Goal: Information Seeking & Learning: Learn about a topic

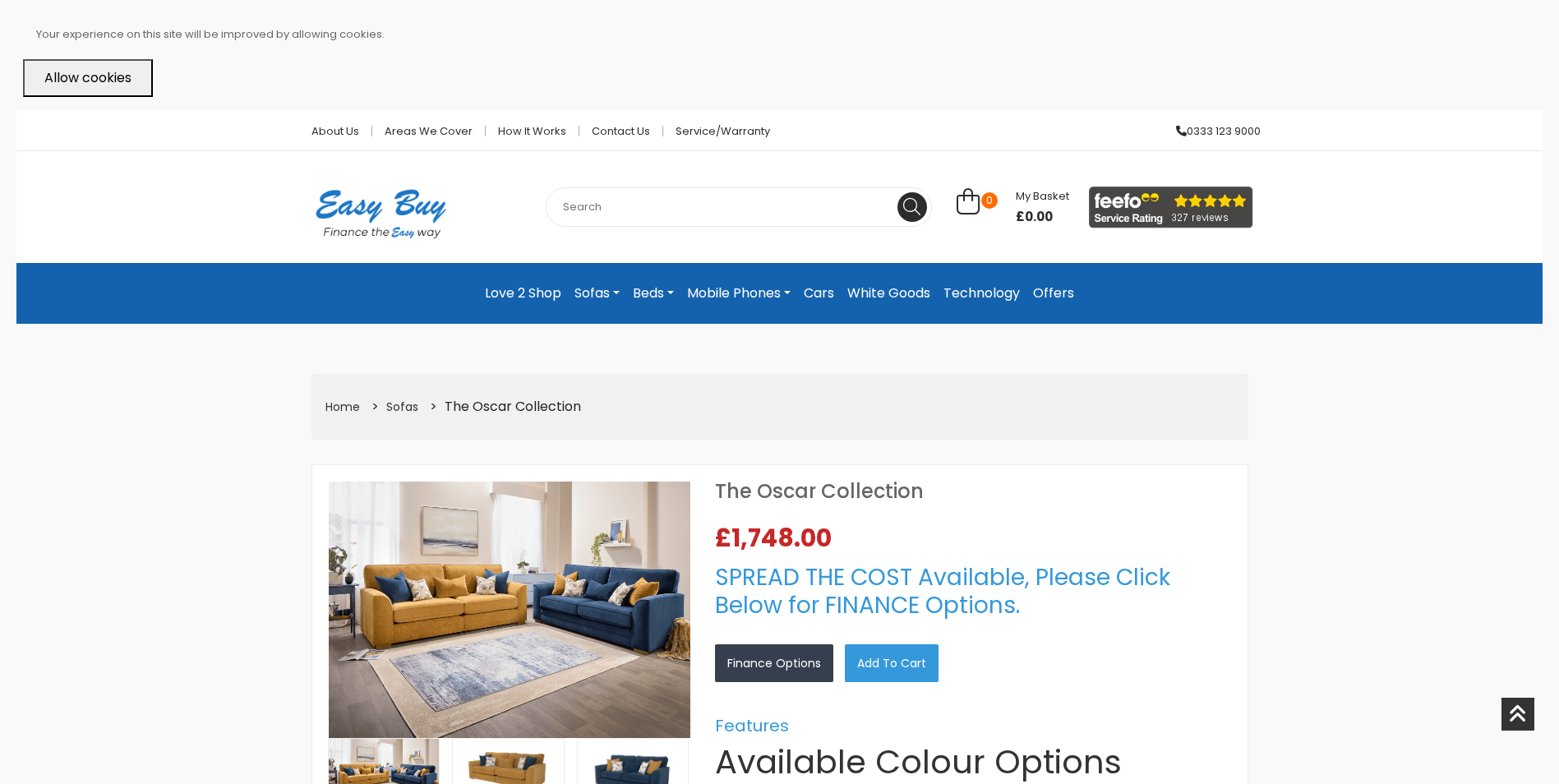
select select "104"
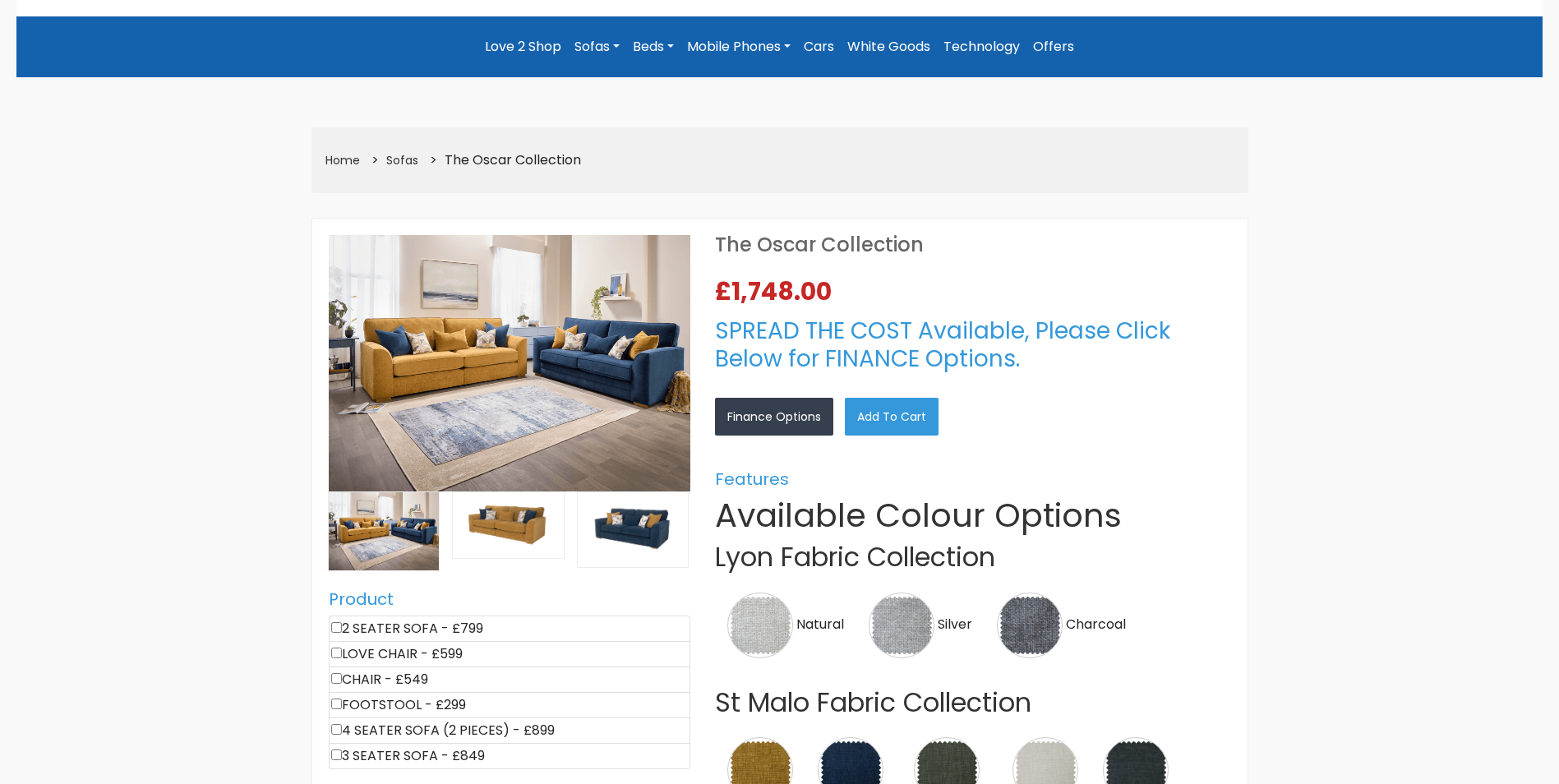
click at [601, 356] on img at bounding box center [510, 362] width 362 height 256
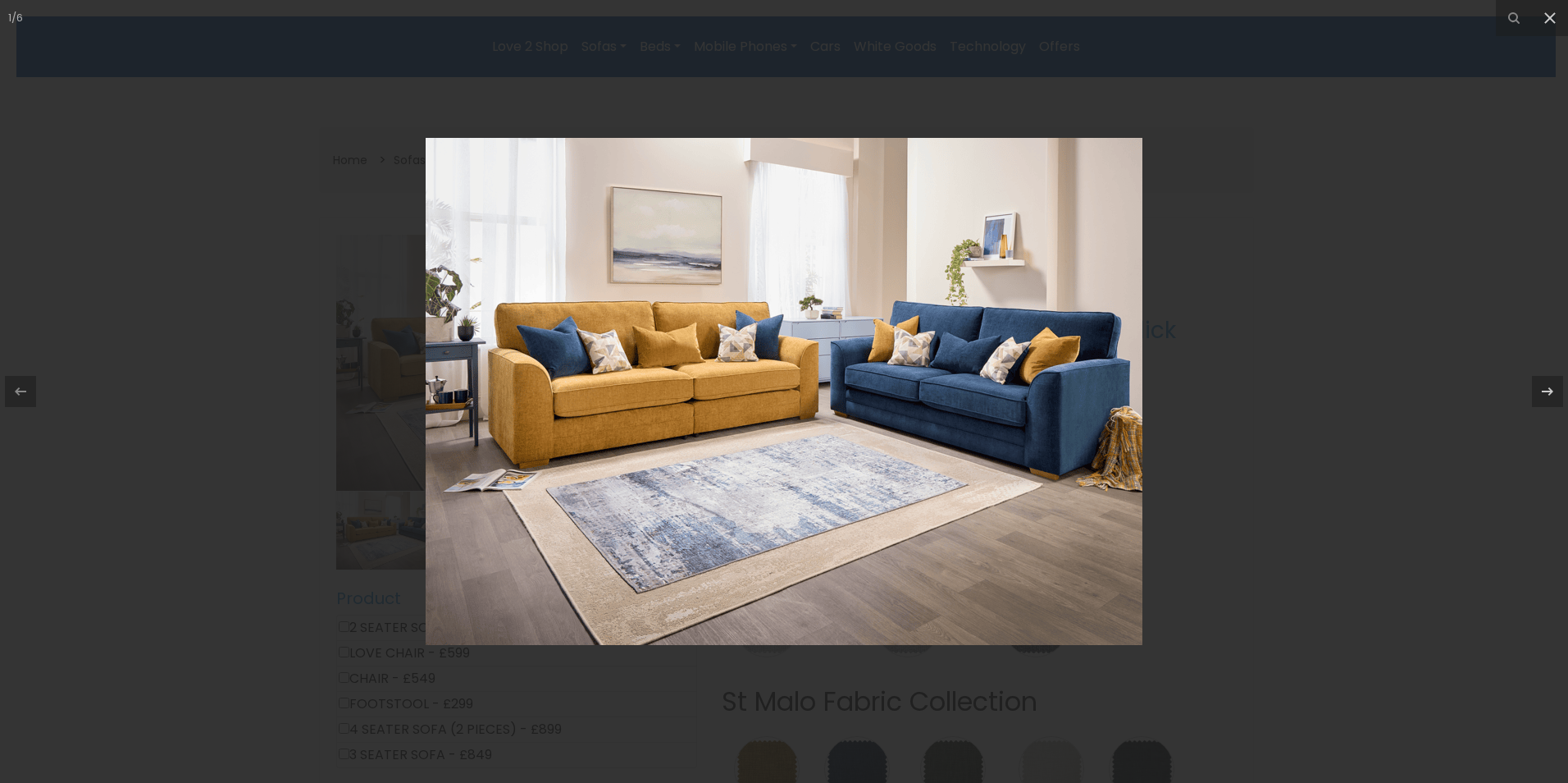
click at [826, 361] on img at bounding box center [784, 392] width 717 height 507
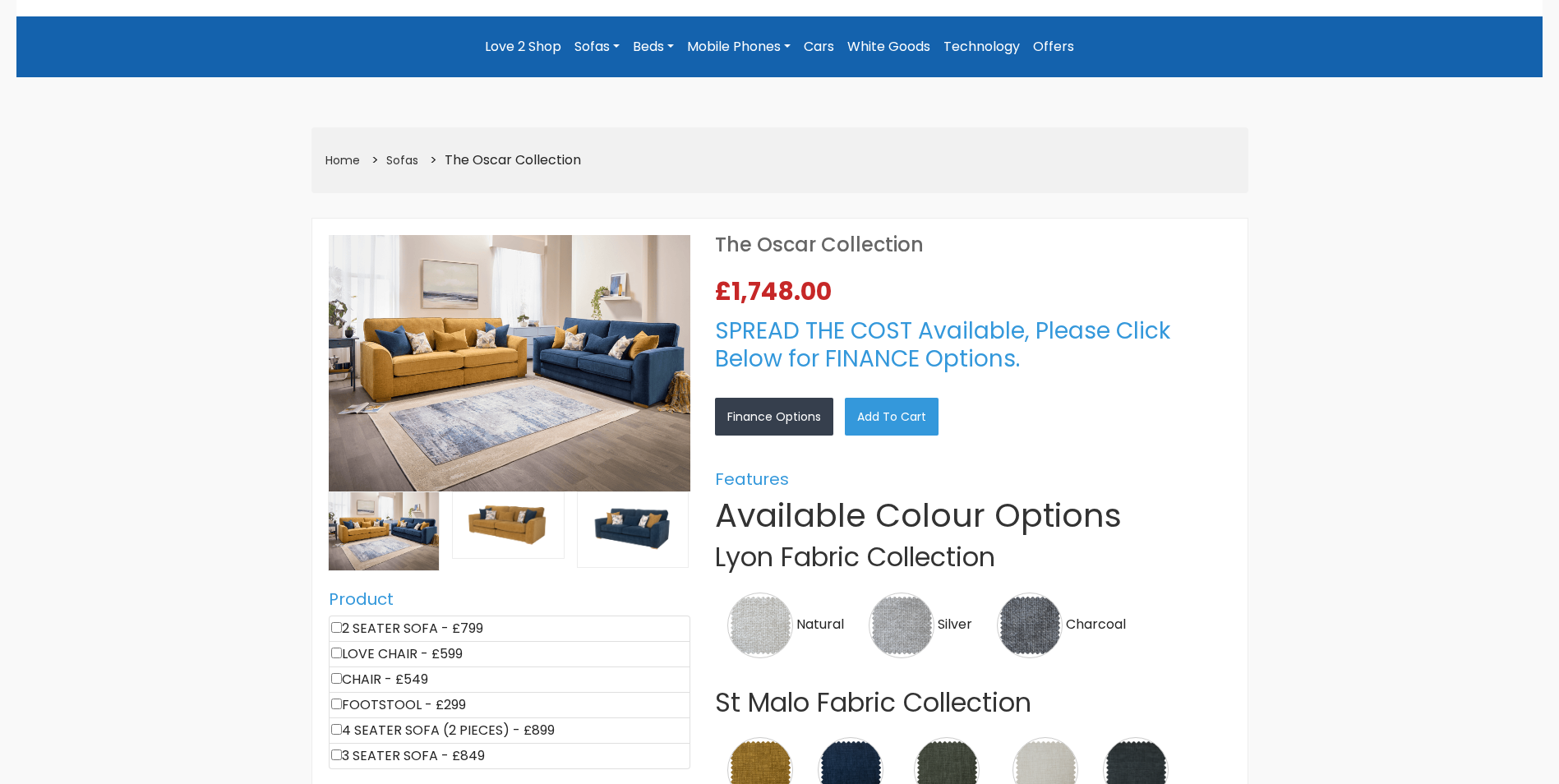
click at [558, 401] on img at bounding box center [510, 362] width 362 height 256
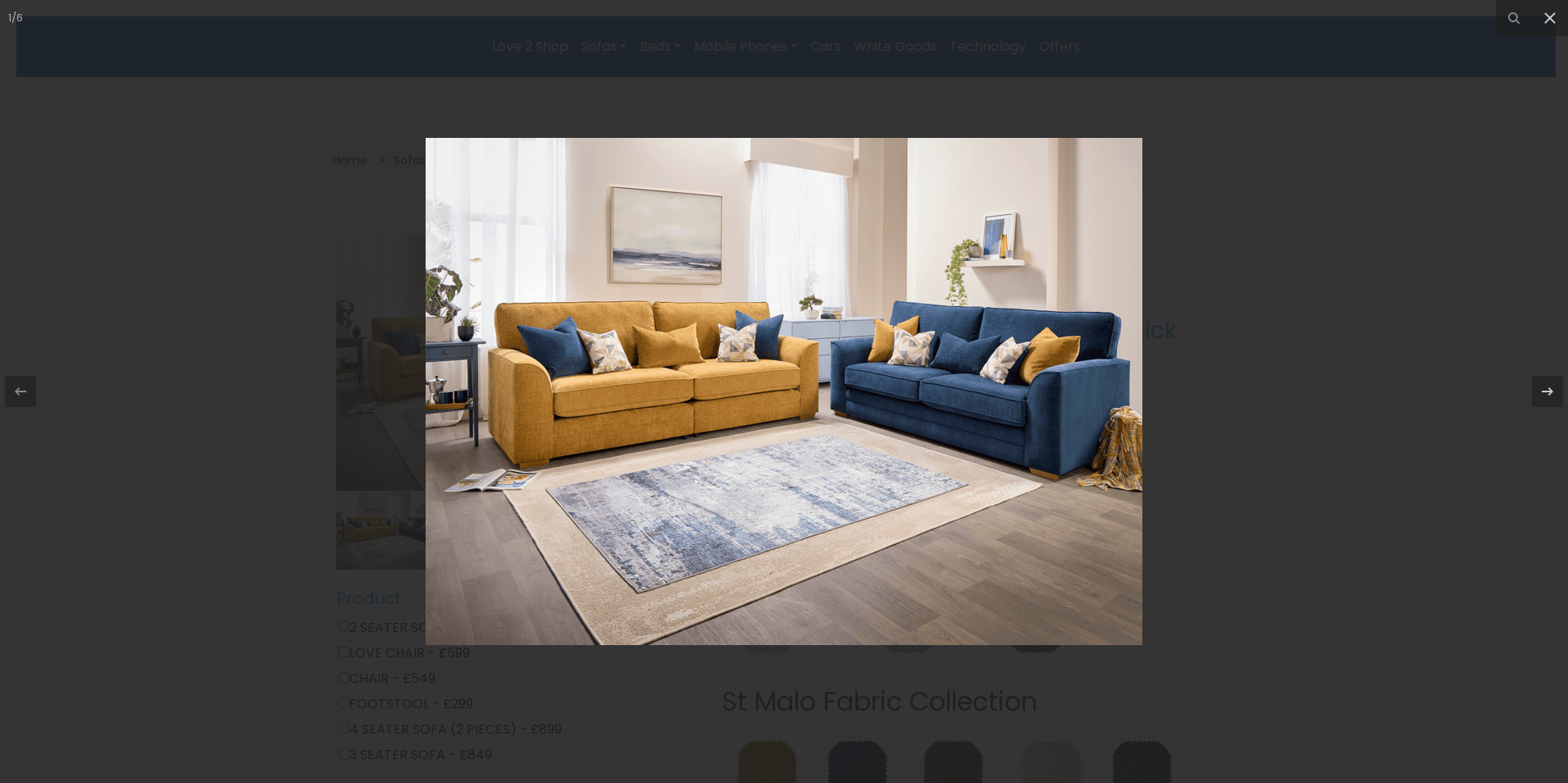
click at [972, 393] on img at bounding box center [784, 392] width 717 height 507
click at [1544, 392] on icon at bounding box center [1548, 392] width 19 height 19
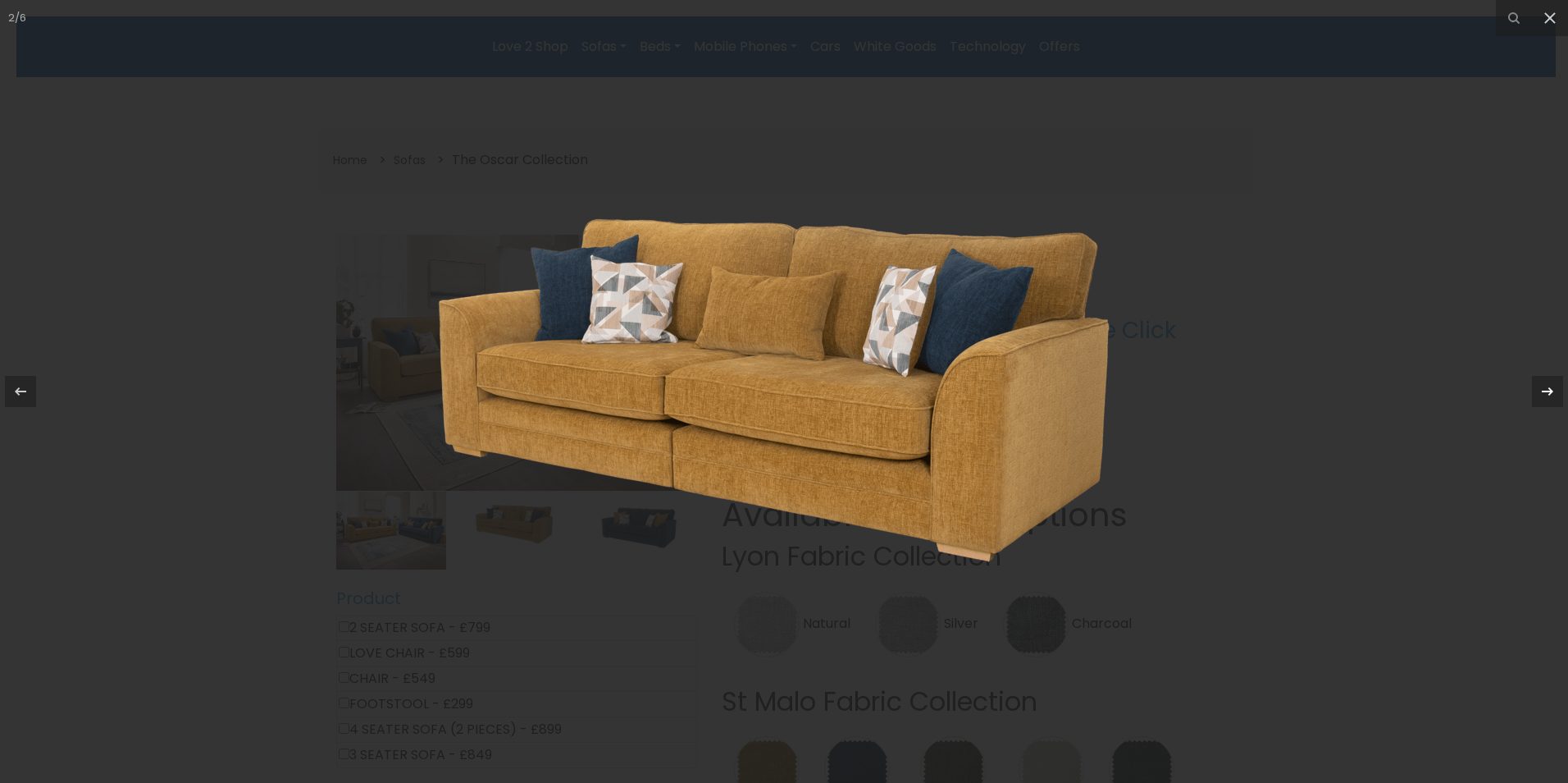
click at [1544, 392] on icon at bounding box center [1548, 392] width 19 height 19
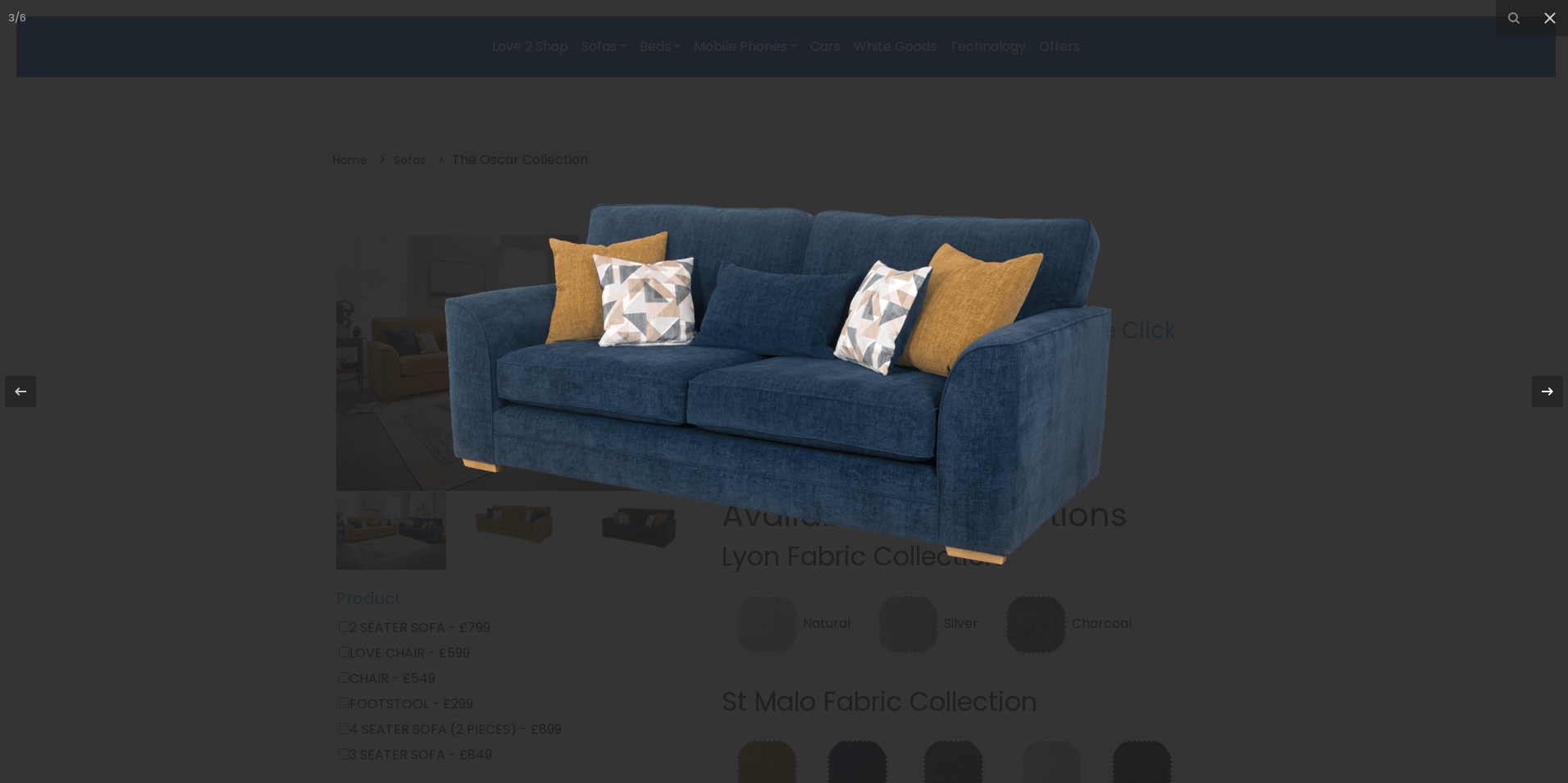
click at [1550, 392] on icon at bounding box center [1548, 392] width 12 height 8
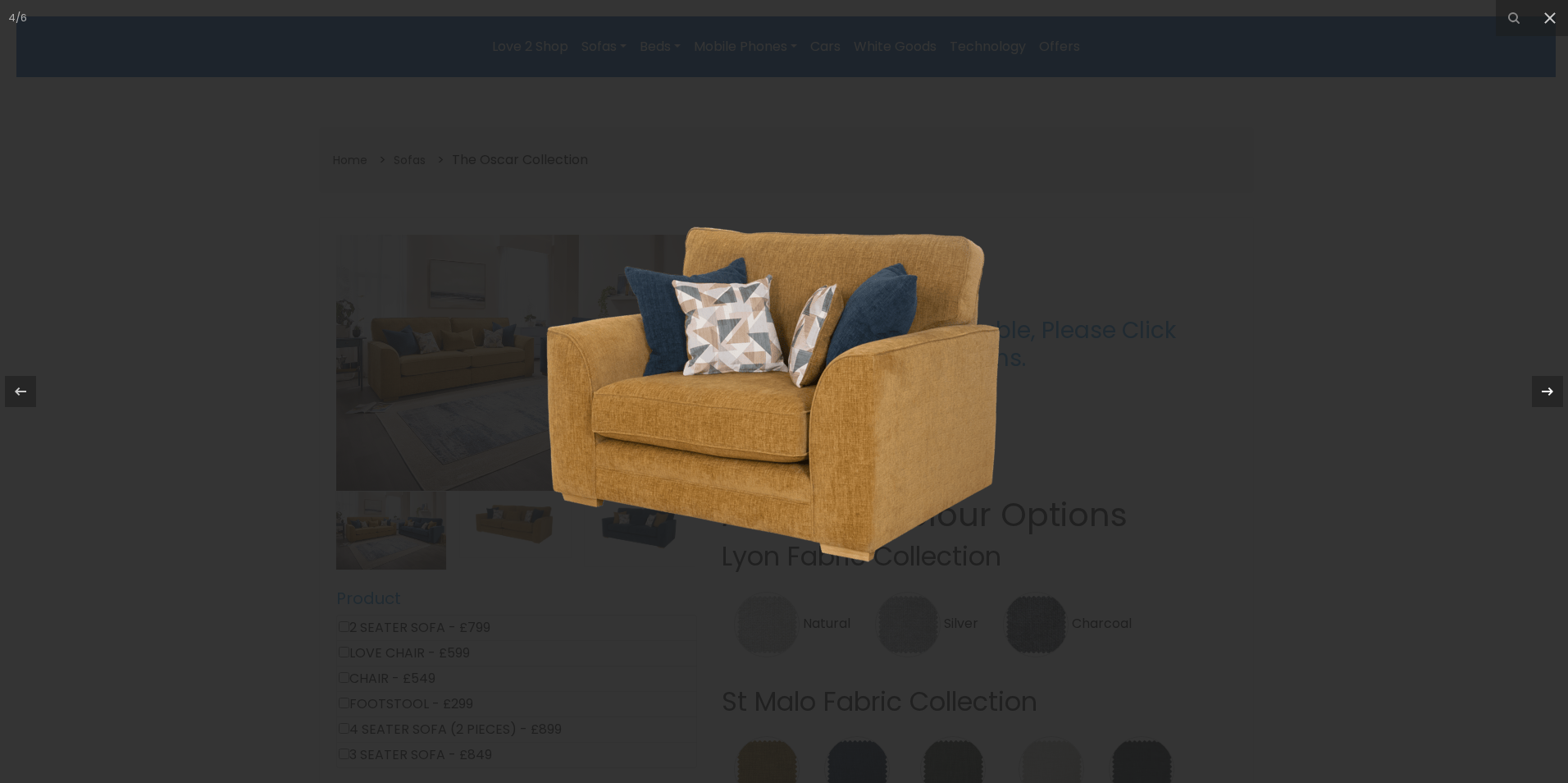
click at [1550, 399] on icon at bounding box center [1548, 392] width 19 height 19
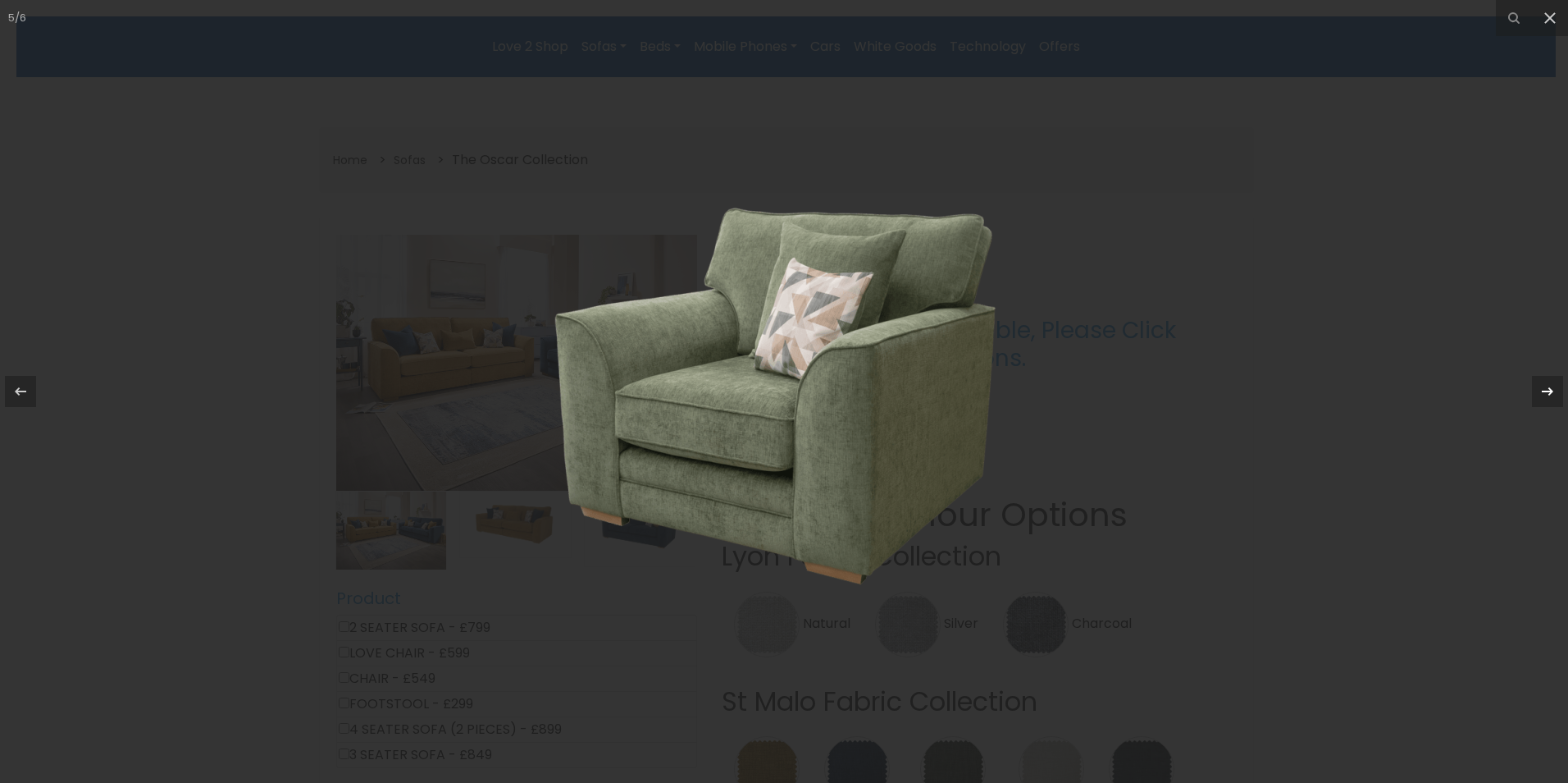
click at [1543, 397] on icon at bounding box center [1548, 392] width 19 height 19
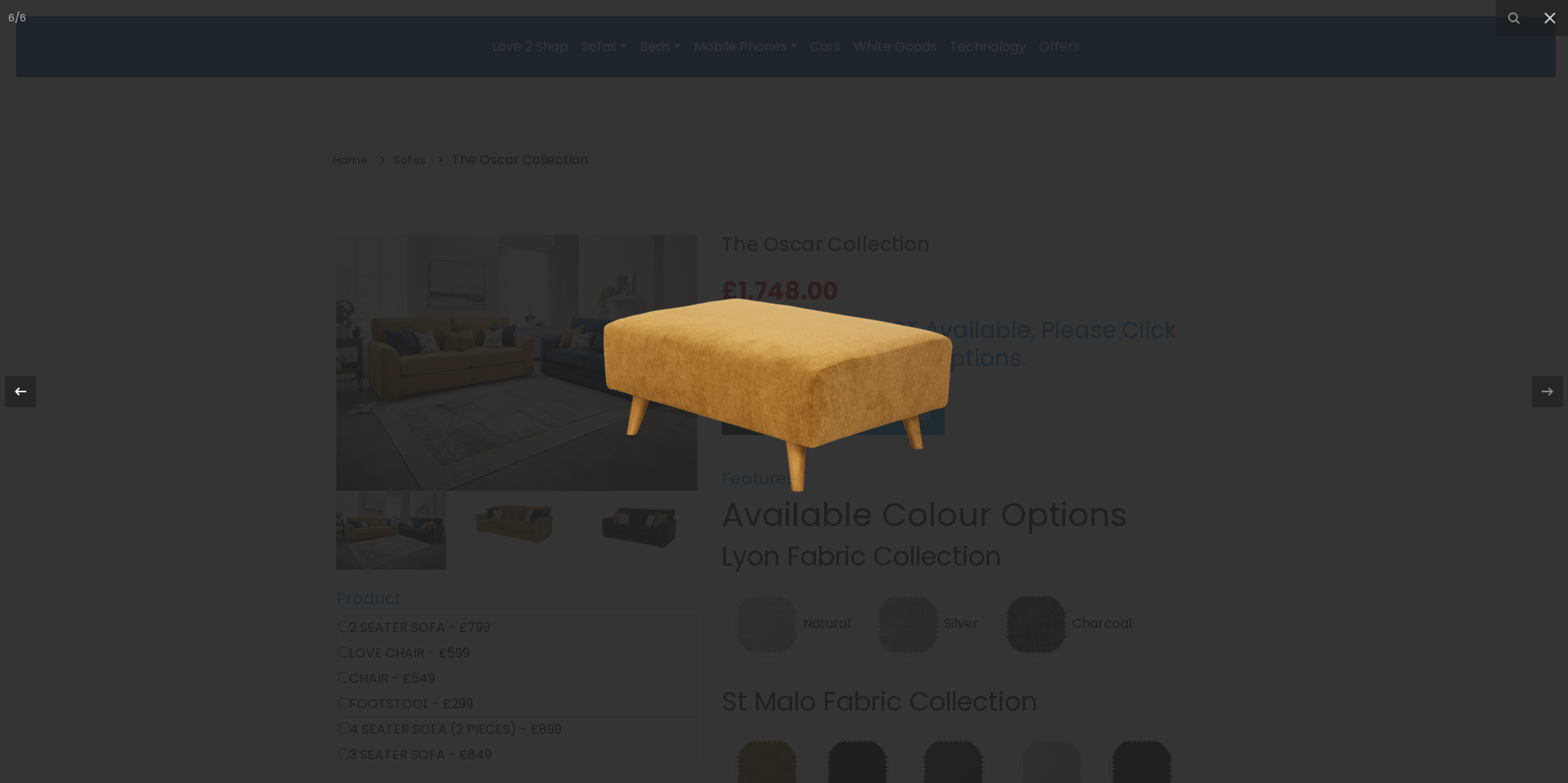
click at [13, 391] on icon at bounding box center [20, 392] width 19 height 19
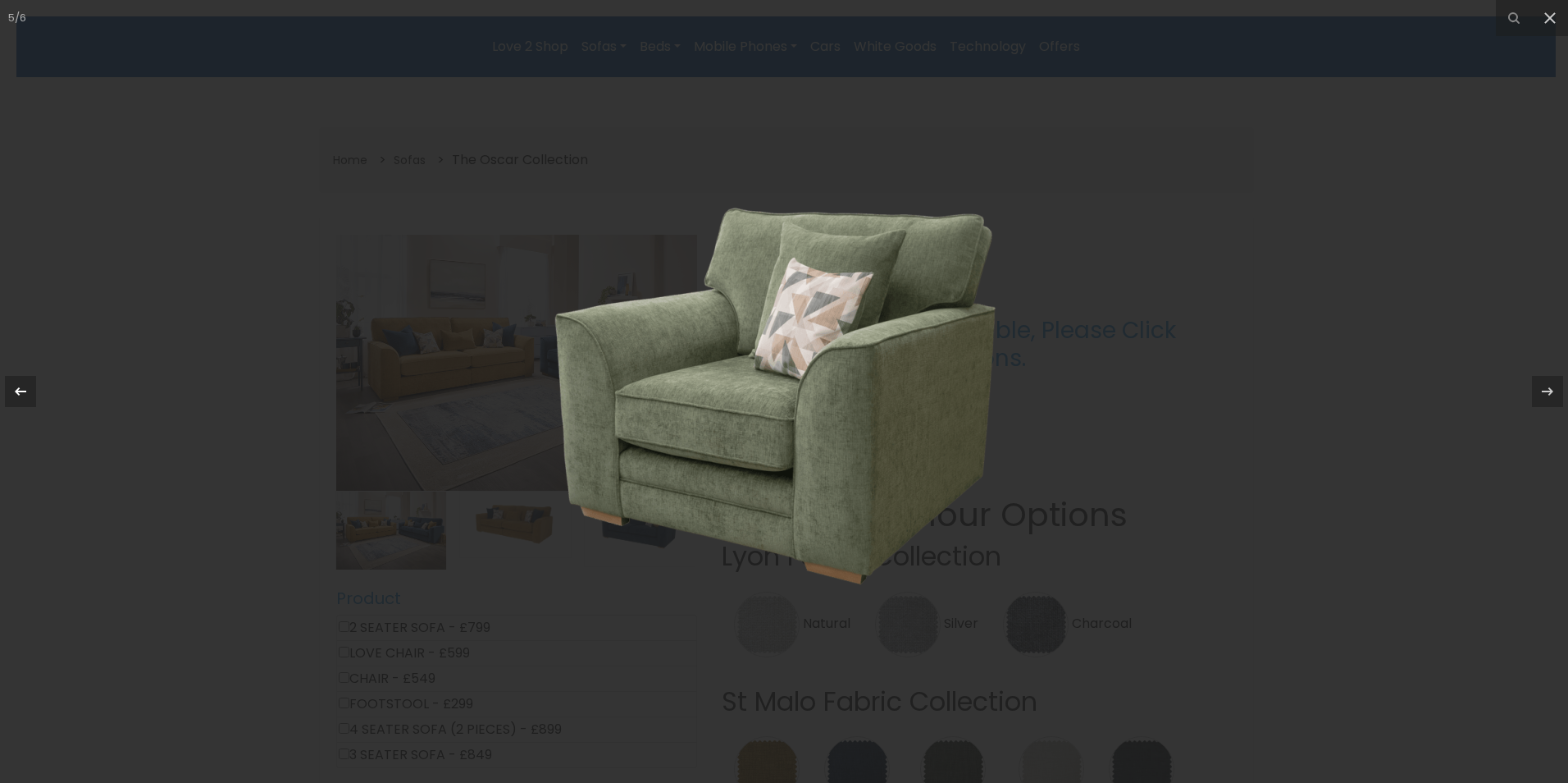
click at [13, 391] on icon at bounding box center [20, 392] width 19 height 19
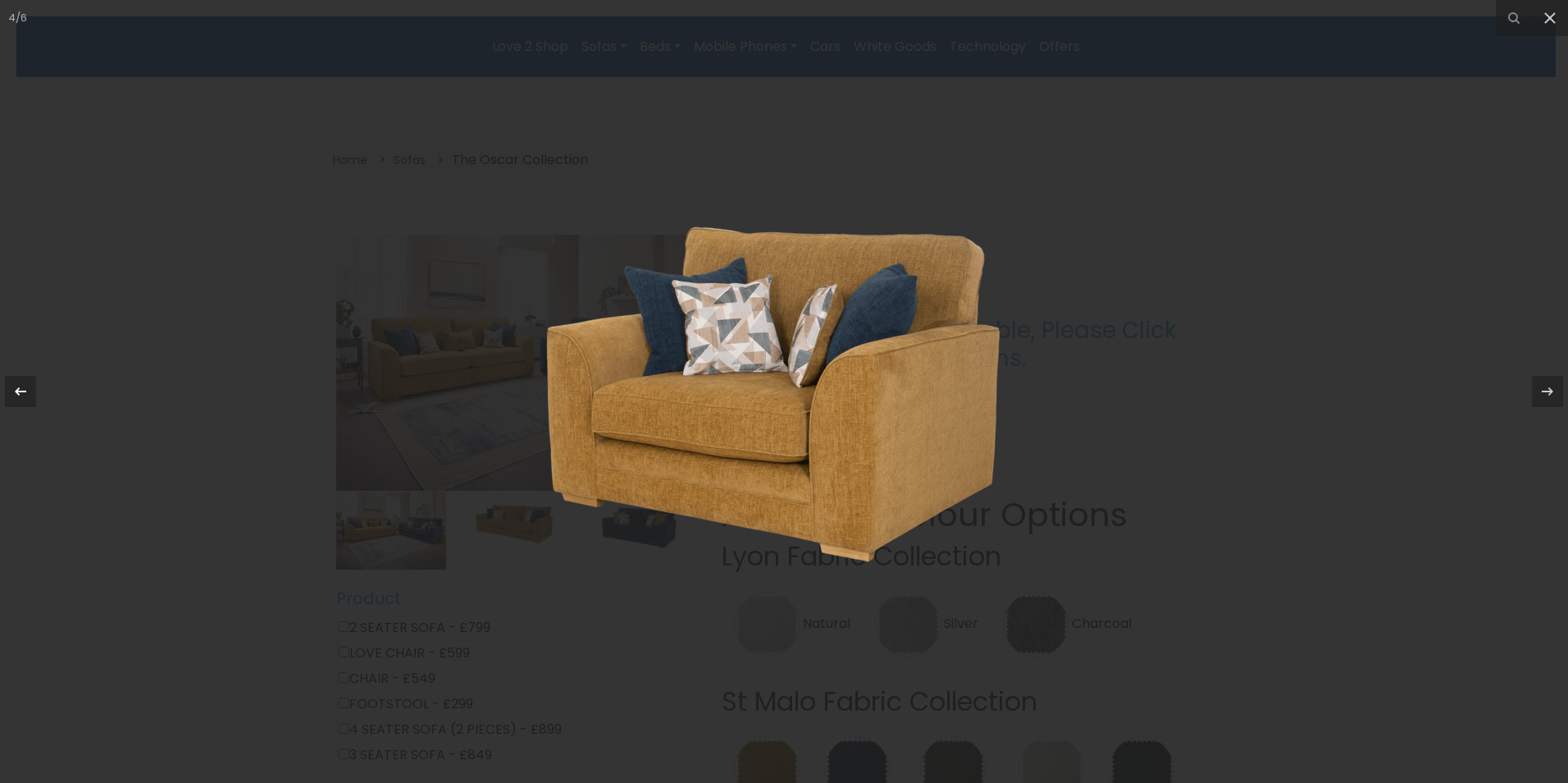
click at [13, 391] on icon at bounding box center [20, 392] width 19 height 19
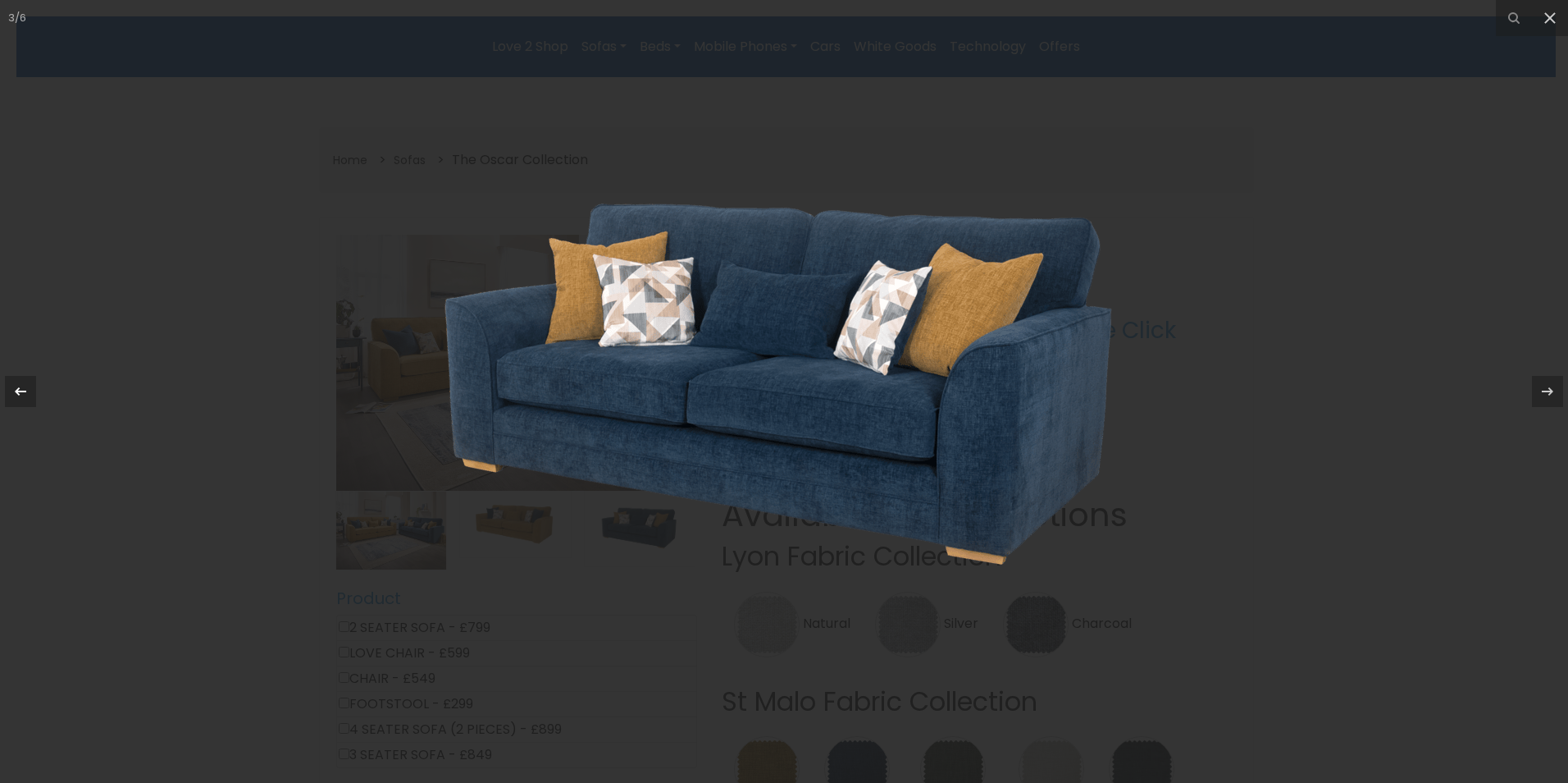
click at [14, 389] on icon at bounding box center [20, 392] width 19 height 19
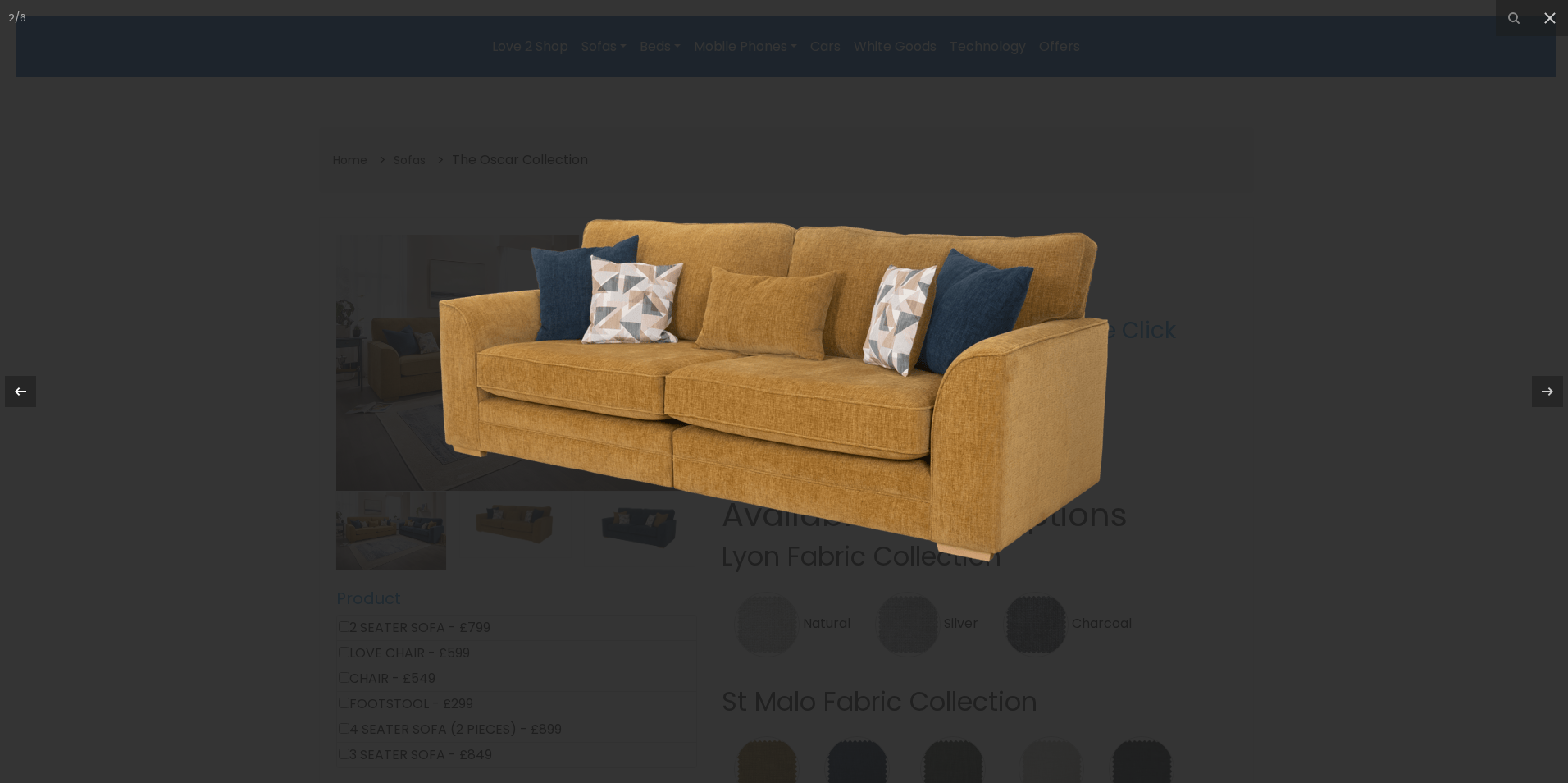
click at [14, 389] on icon at bounding box center [20, 392] width 19 height 19
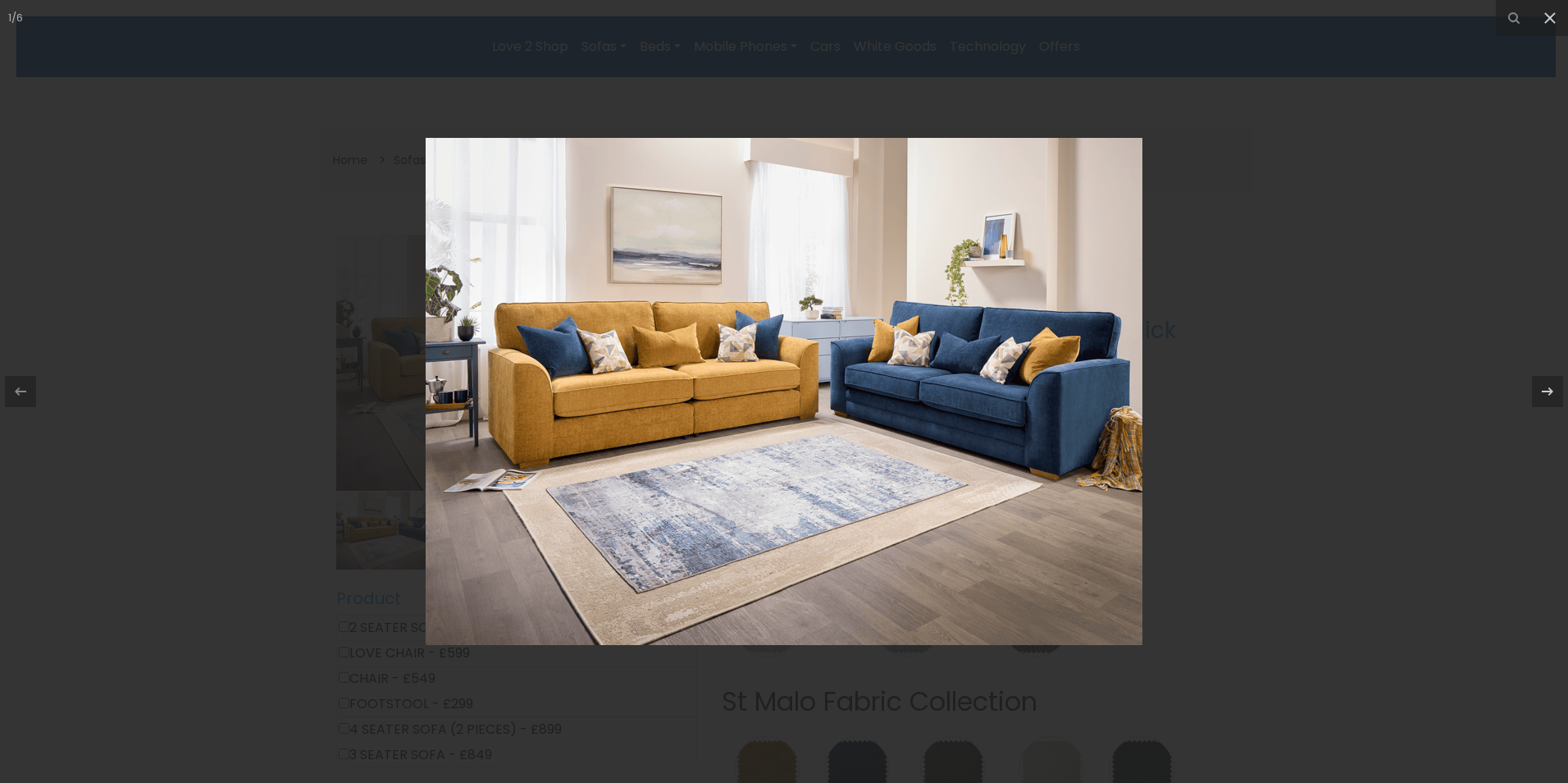
click at [144, 345] on div at bounding box center [784, 392] width 1568 height 783
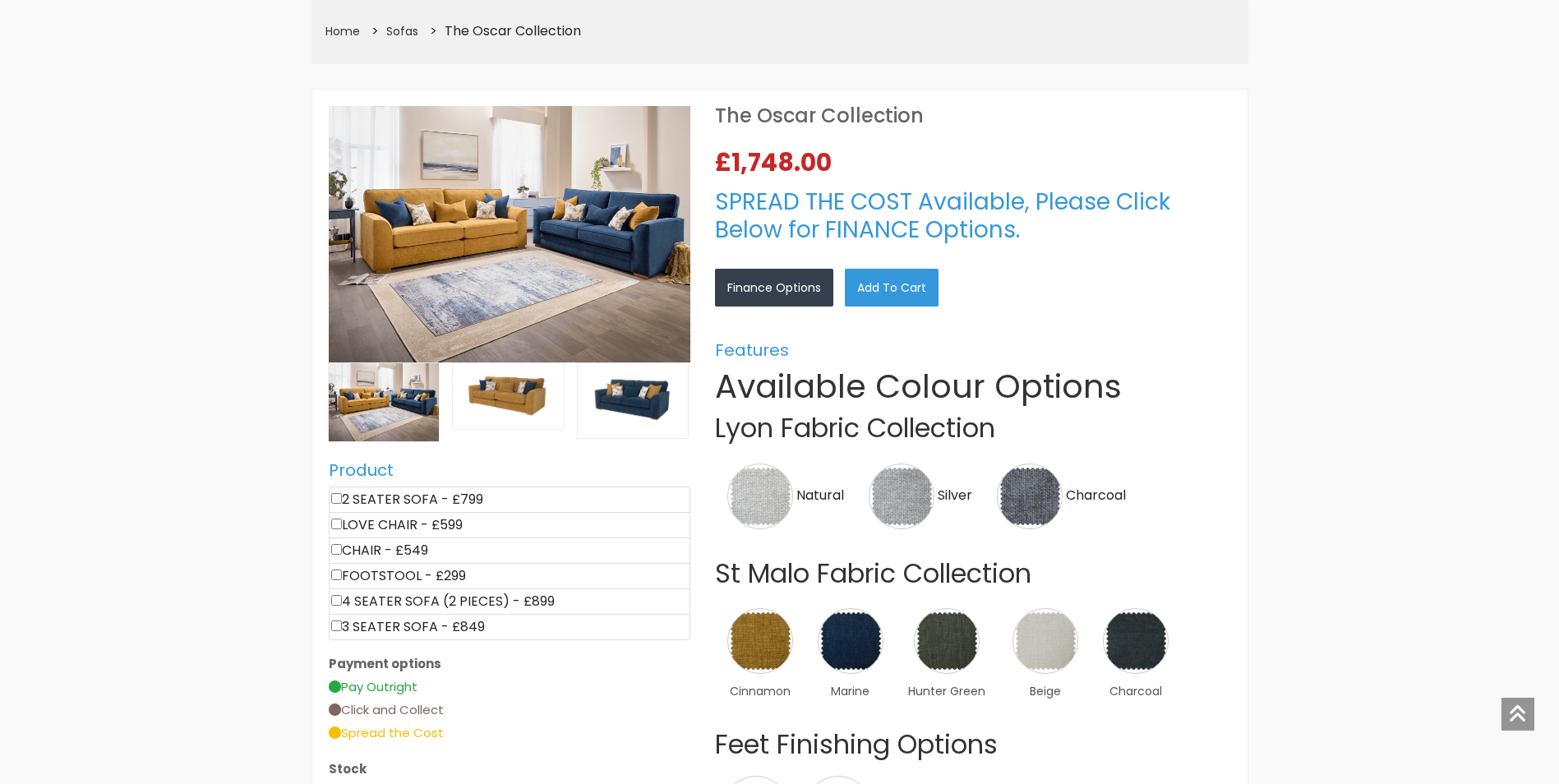
scroll to position [575, 0]
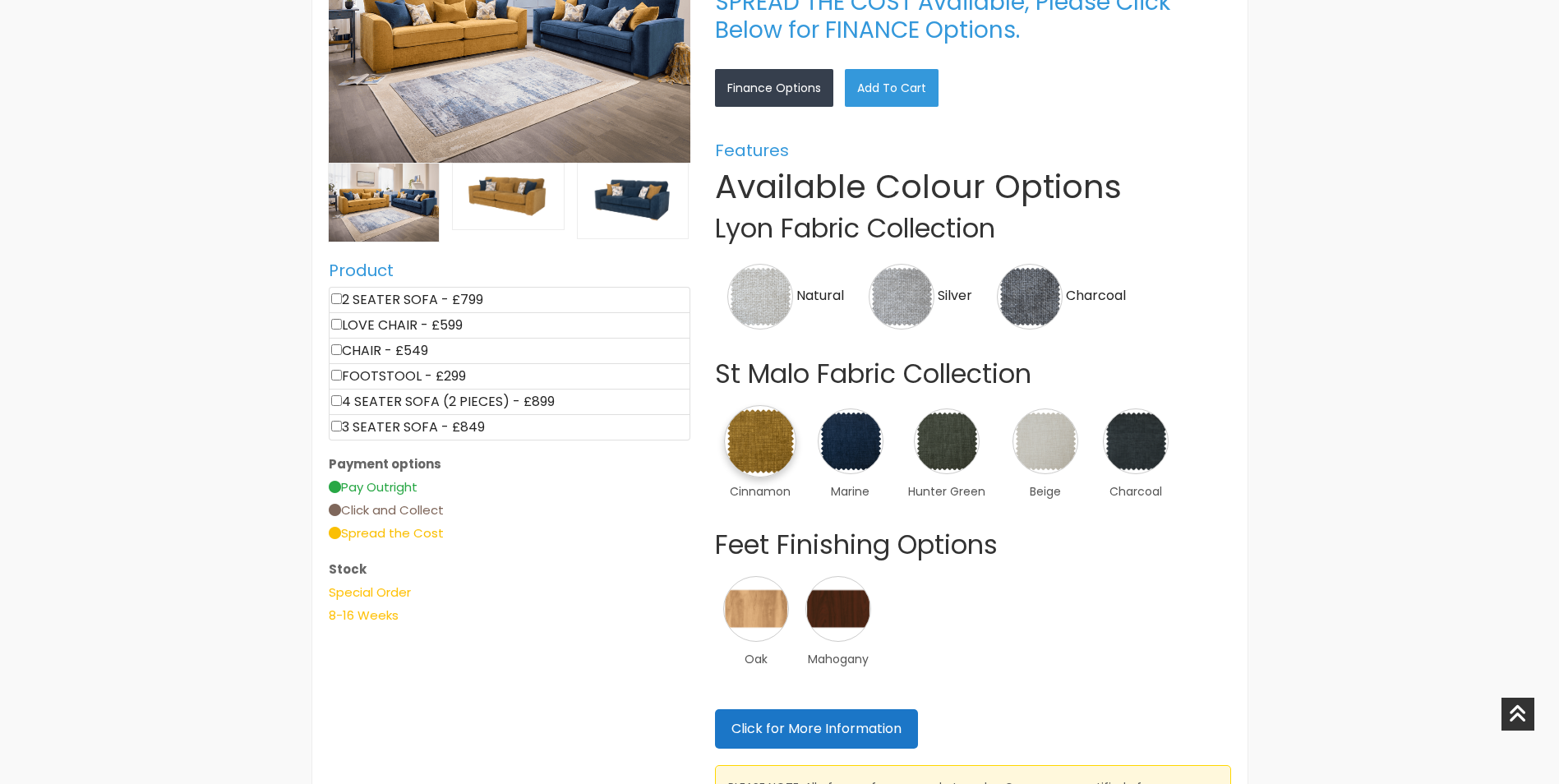
click at [779, 454] on img at bounding box center [760, 441] width 72 height 72
click at [0, 0] on link "×" at bounding box center [0, 0] width 0 height 0
